Goal: Check status

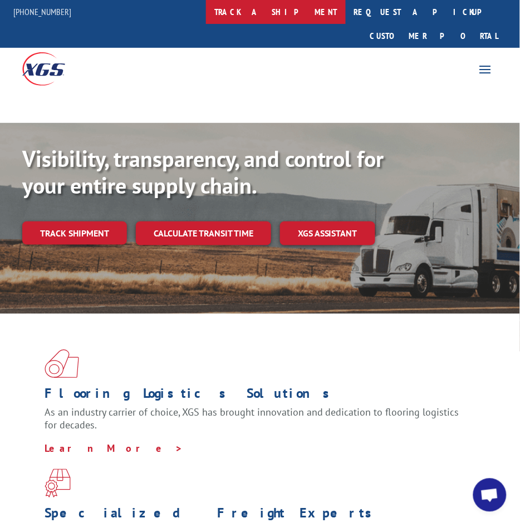
click at [310, 8] on link "track a shipment" at bounding box center [276, 12] width 140 height 24
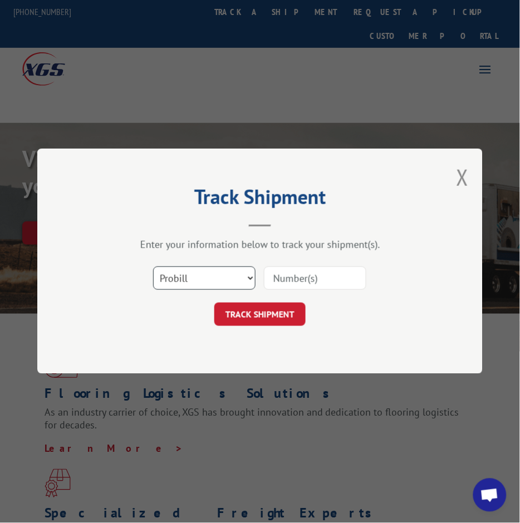
click at [195, 277] on select "Select category... Probill BOL PO" at bounding box center [204, 278] width 102 height 23
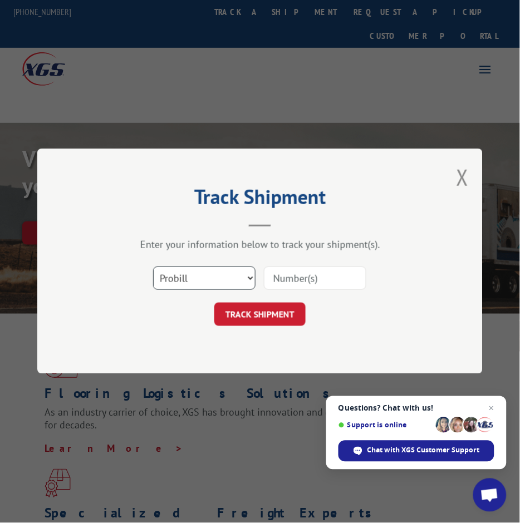
select select "bol"
click at [153, 267] on select "Select category... Probill BOL PO" at bounding box center [204, 278] width 102 height 23
click at [288, 277] on input at bounding box center [315, 278] width 102 height 23
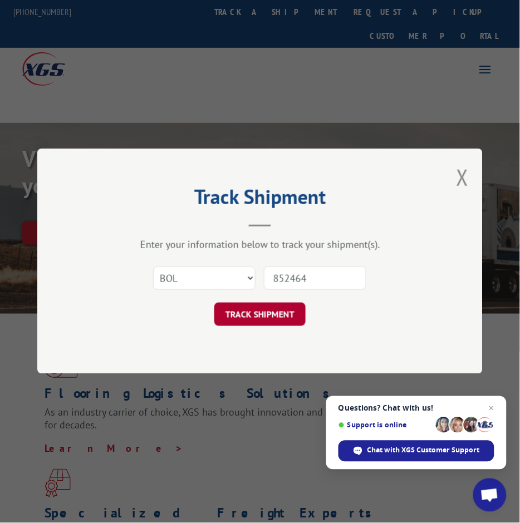
click at [278, 311] on button "TRACK SHIPMENT" at bounding box center [259, 314] width 91 height 23
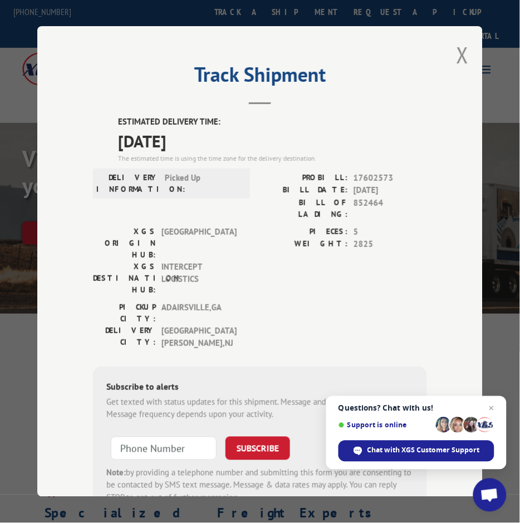
click at [194, 175] on span "Picked Up" at bounding box center [202, 183] width 75 height 23
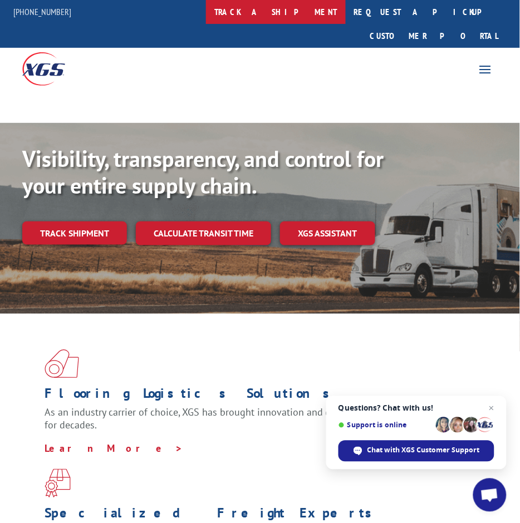
click at [313, 17] on link "track a shipment" at bounding box center [276, 12] width 140 height 24
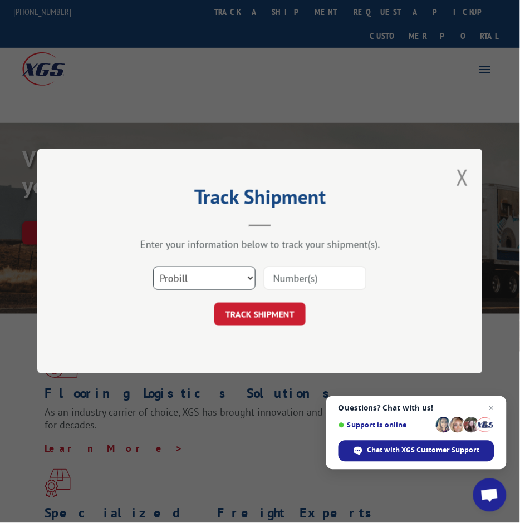
click at [213, 286] on select "Select category... Probill BOL PO" at bounding box center [204, 278] width 102 height 23
select select "bol"
click at [153, 267] on select "Select category... Probill BOL PO" at bounding box center [204, 278] width 102 height 23
click at [303, 262] on div "Select category... Probill BOL PO" at bounding box center [260, 279] width 334 height 37
click at [308, 267] on input at bounding box center [315, 278] width 102 height 23
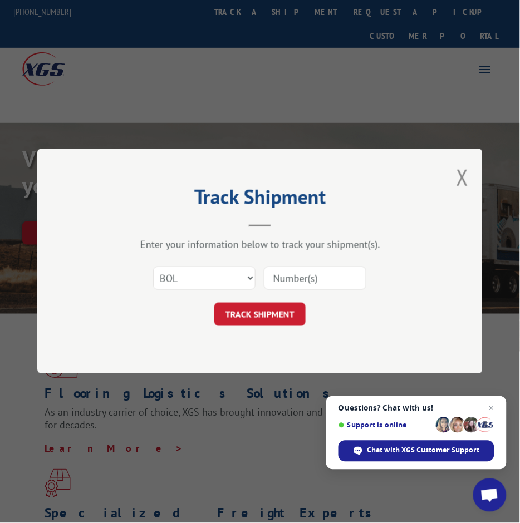
paste input "15985229"
type input "15985229"
click at [231, 277] on select "Select category... Probill BOL PO" at bounding box center [204, 278] width 102 height 23
select select "probill"
click at [153, 267] on select "Select category... Probill BOL PO" at bounding box center [204, 278] width 102 height 23
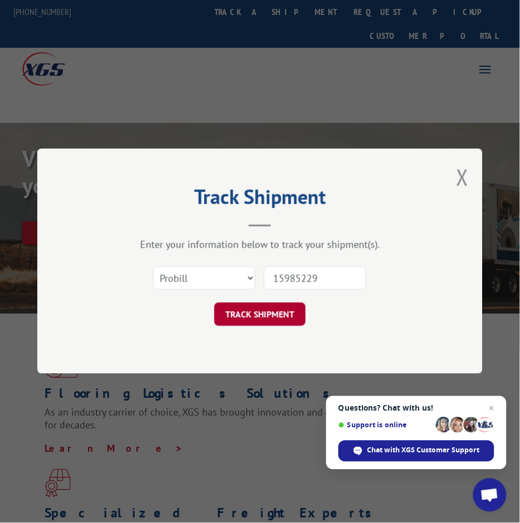
click at [274, 315] on button "TRACK SHIPMENT" at bounding box center [259, 314] width 91 height 23
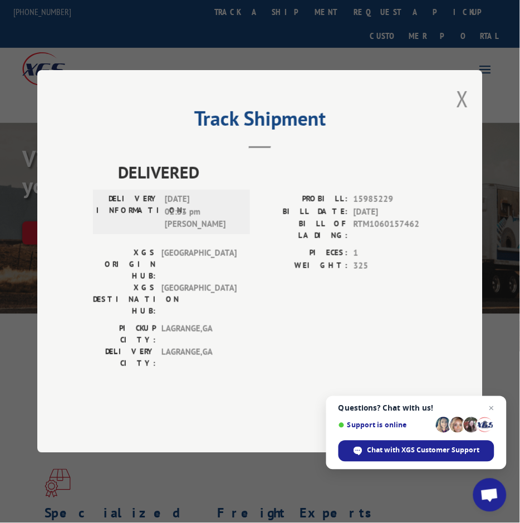
click at [302, 132] on div "Track Shipment DELIVERED DELIVERY INFORMATION: [DATE] 02:33 pm [PERSON_NAME]: 1…" at bounding box center [259, 261] width 445 height 383
